Goal: Transaction & Acquisition: Purchase product/service

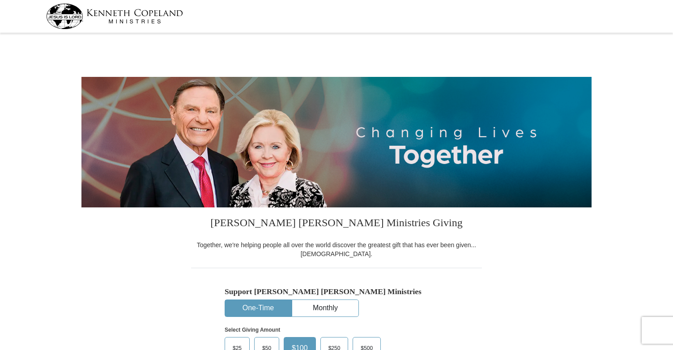
select select "GA"
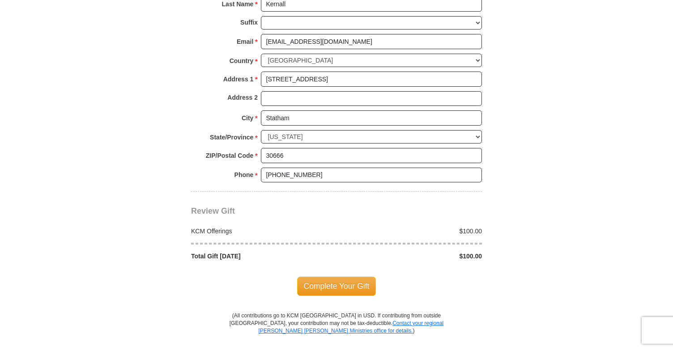
scroll to position [661, 0]
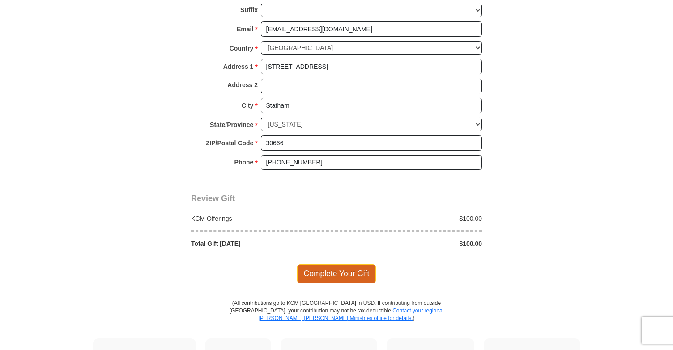
click at [331, 273] on span "Complete Your Gift" at bounding box center [336, 273] width 79 height 19
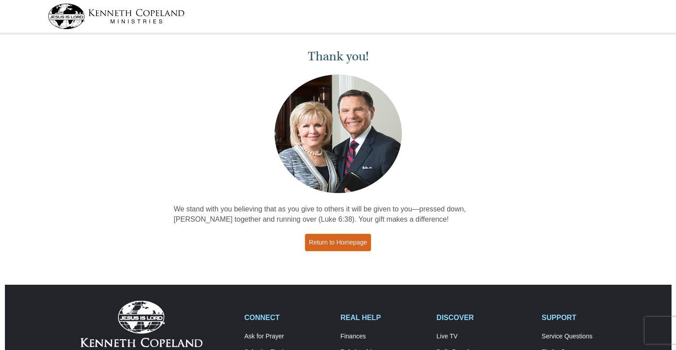
click at [352, 240] on link "Return to Homepage" at bounding box center [338, 242] width 66 height 17
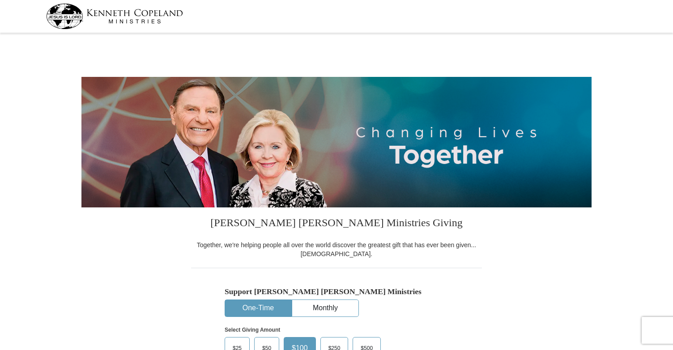
scroll to position [29, 0]
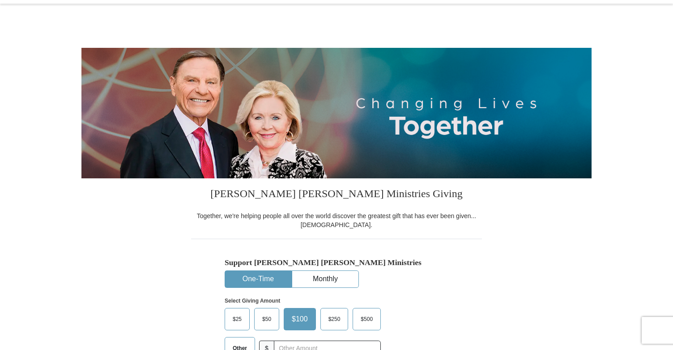
select select "GA"
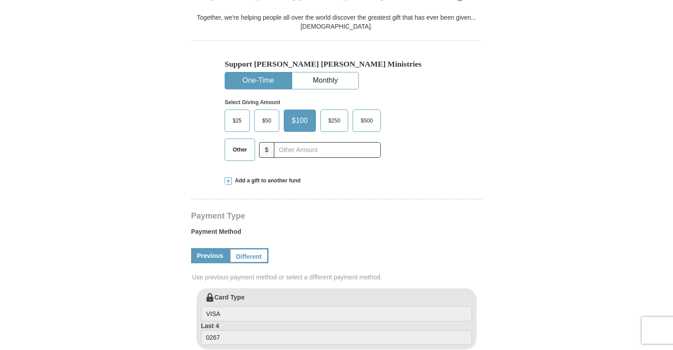
scroll to position [0, 0]
